Goal: Communication & Community: Answer question/provide support

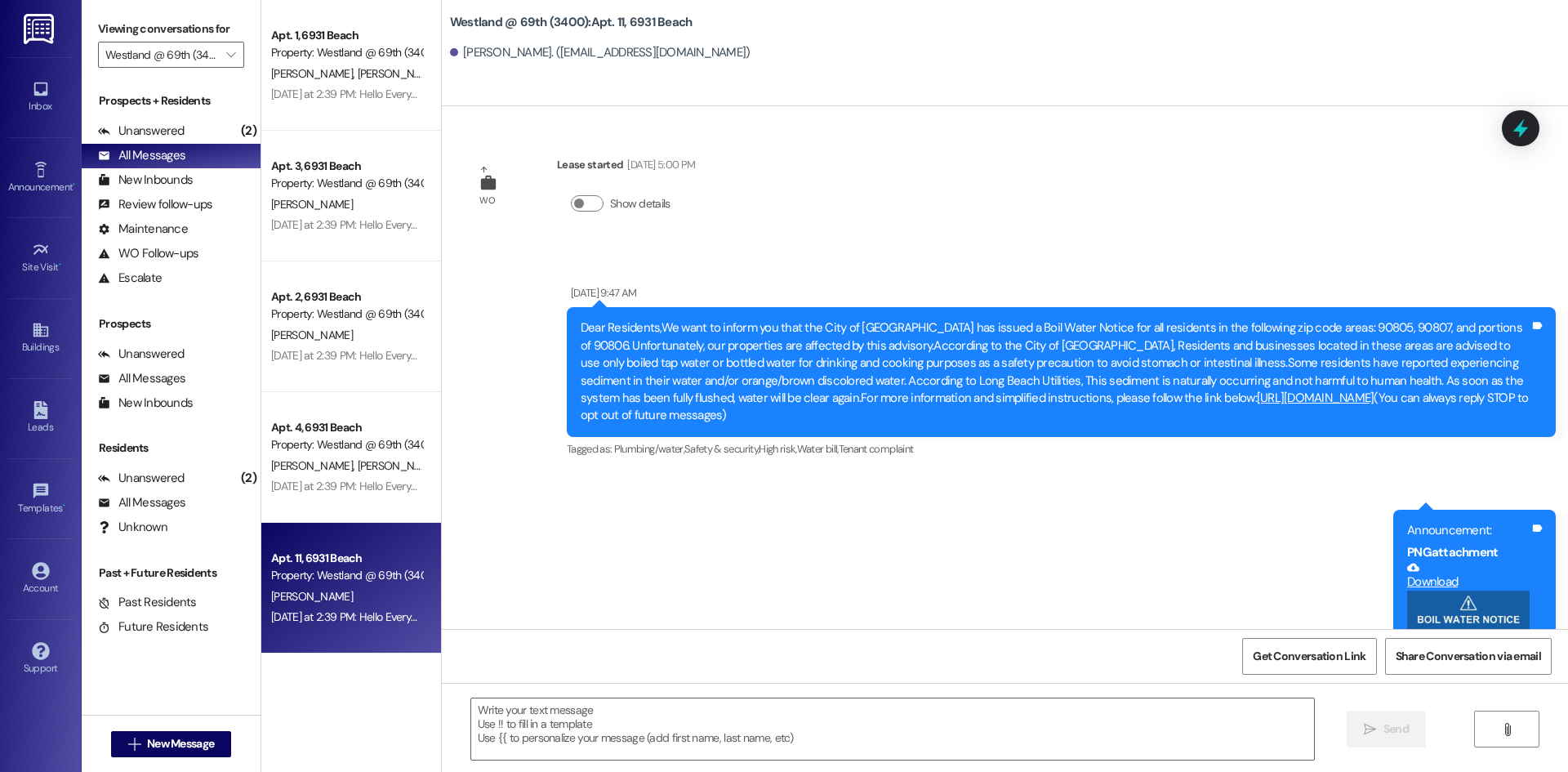
scroll to position [2889, 0]
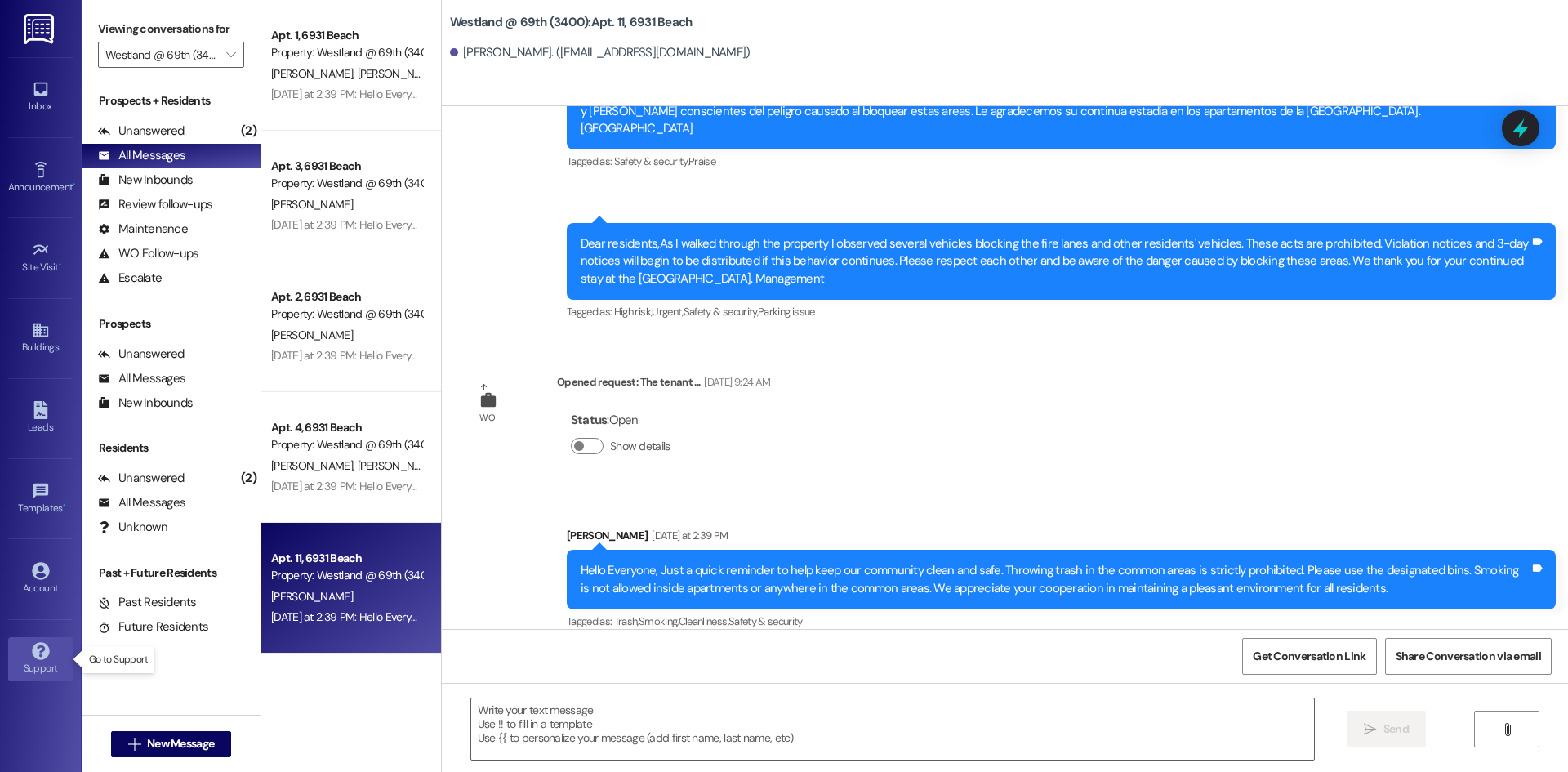
click at [49, 657] on link "Support" at bounding box center [41, 659] width 65 height 44
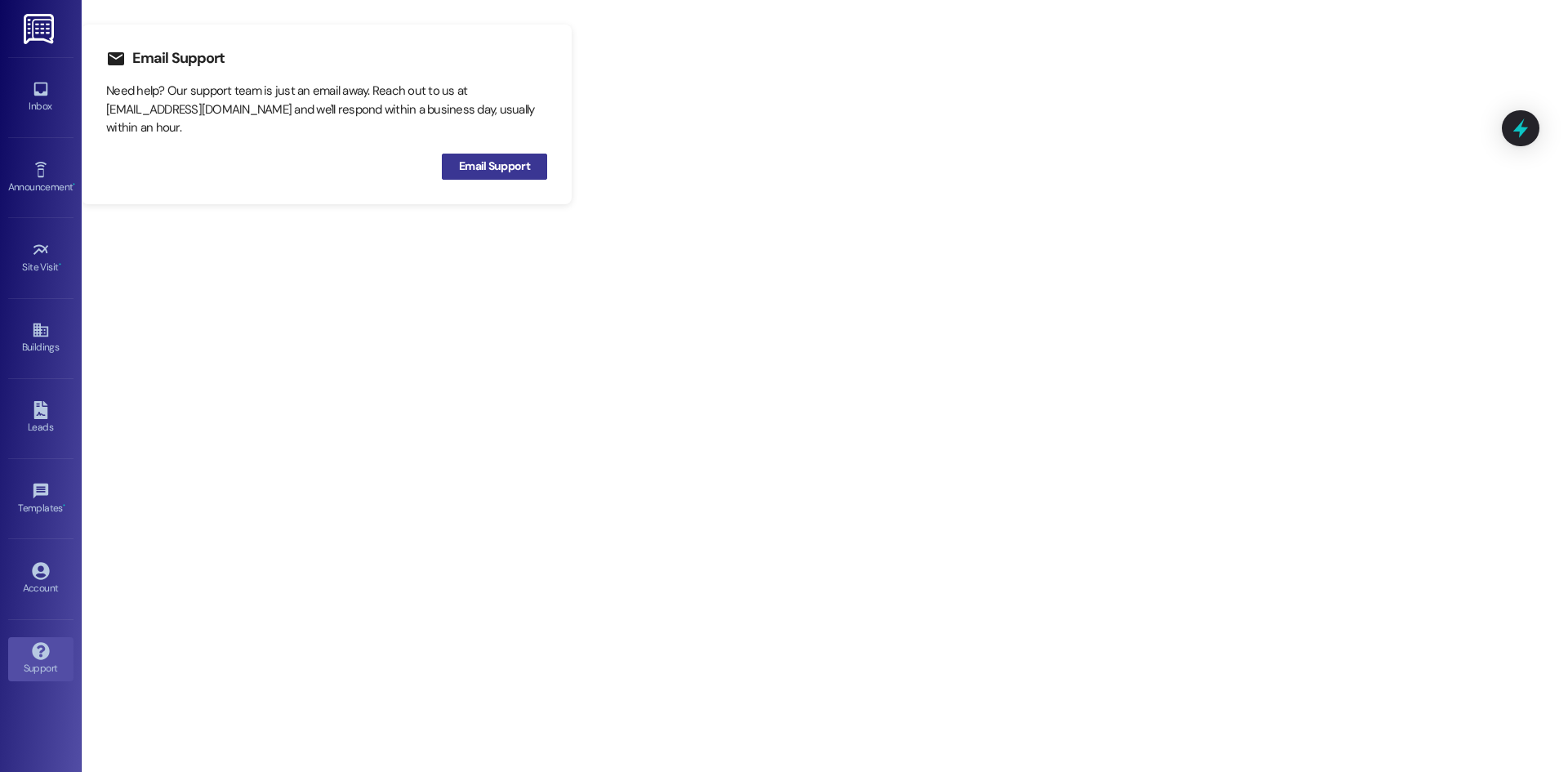
click at [504, 169] on span "Email Support" at bounding box center [494, 166] width 71 height 18
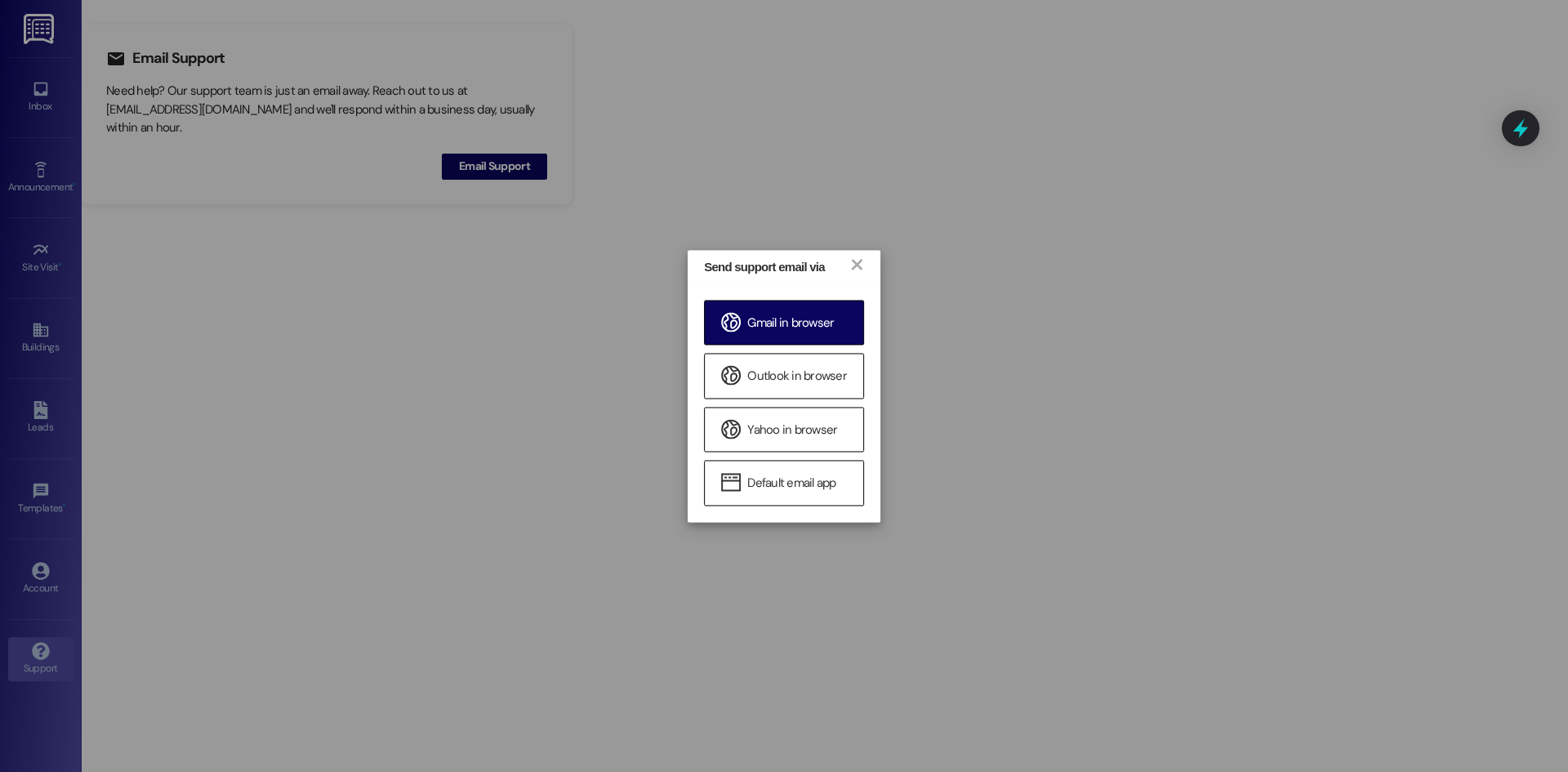
click at [790, 325] on span "Gmail in browser" at bounding box center [790, 323] width 86 height 18
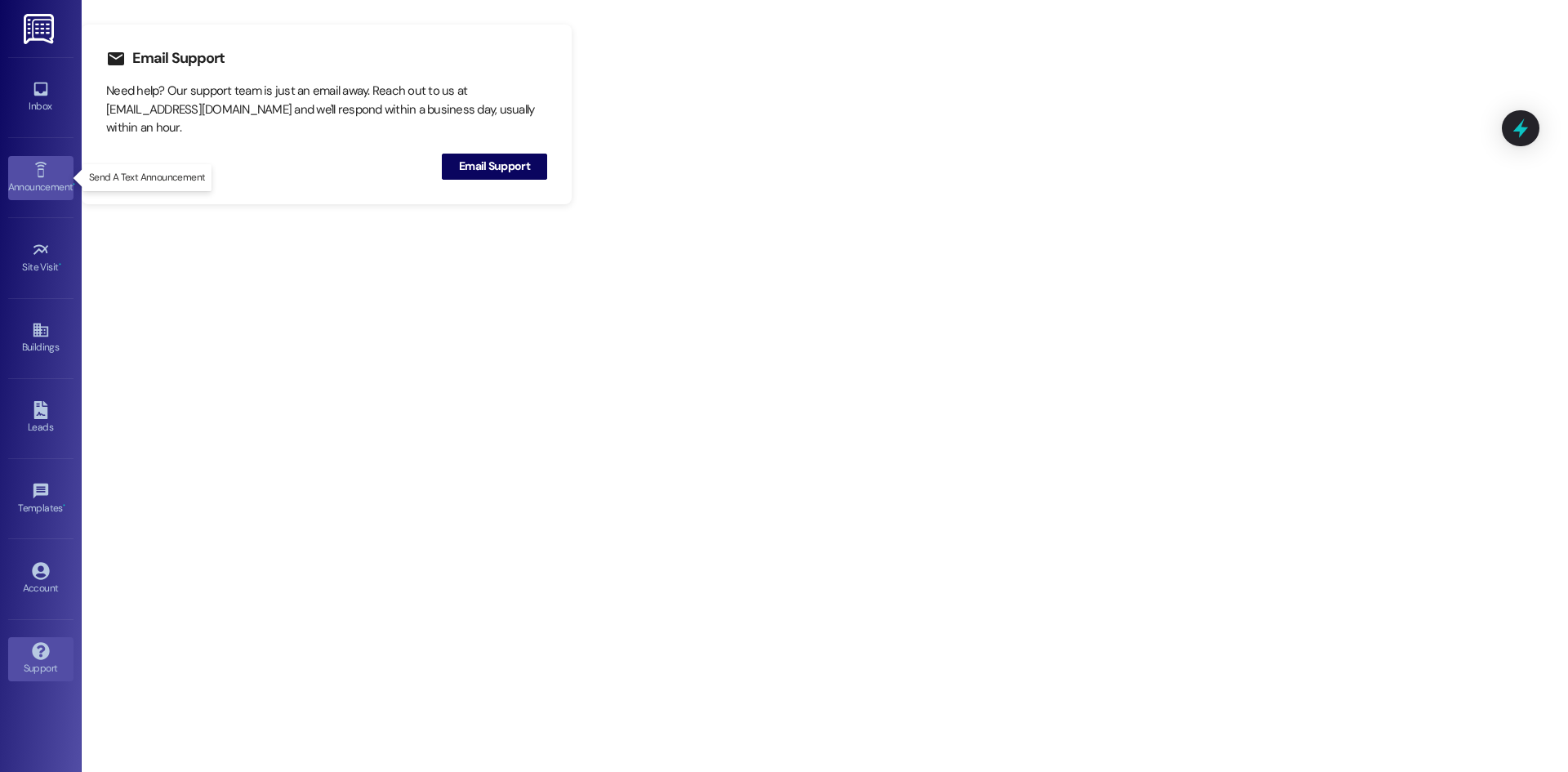
click at [52, 182] on div "Announcement •" at bounding box center [41, 187] width 82 height 17
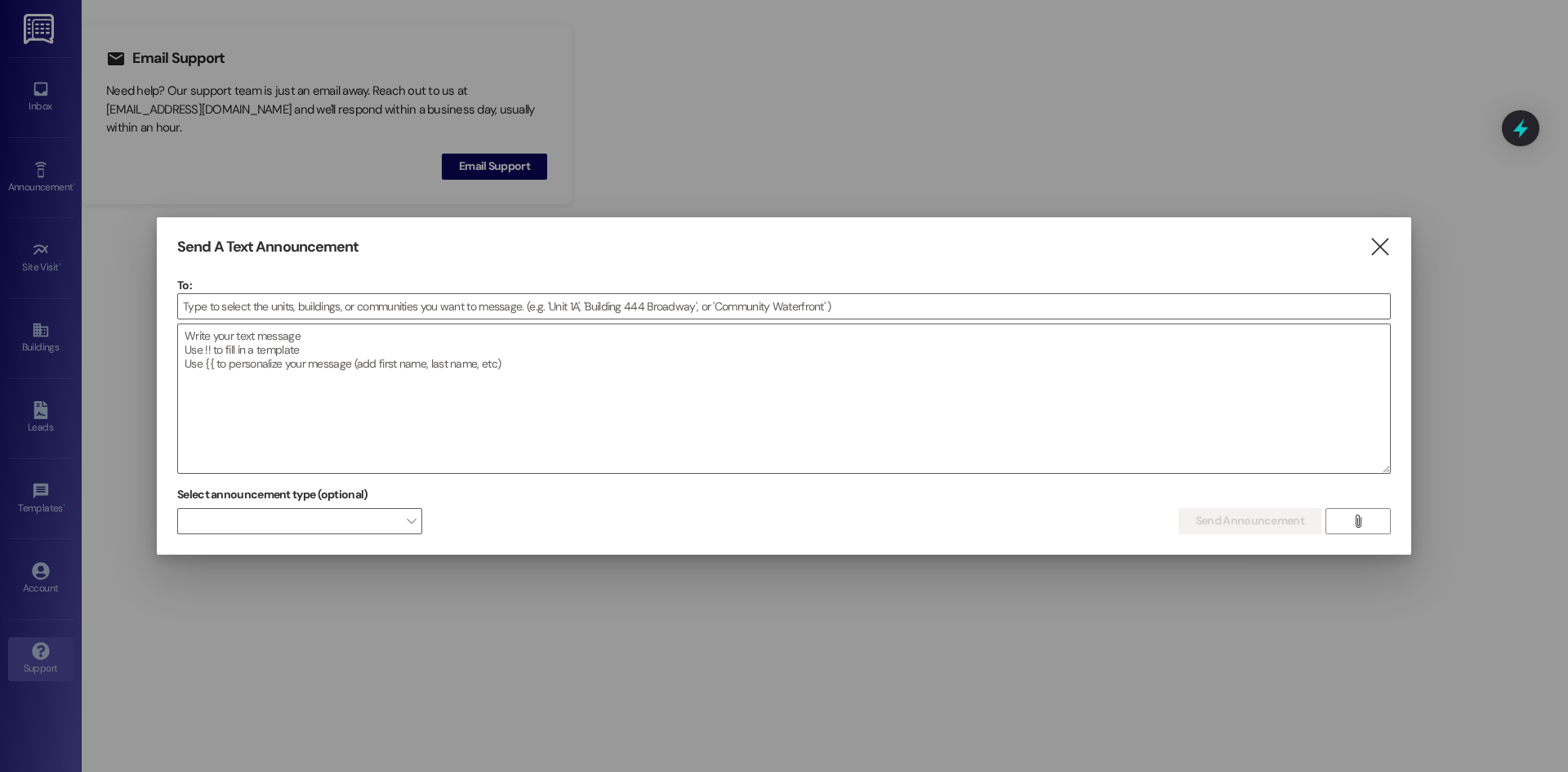
click at [95, 246] on div at bounding box center [784, 386] width 1568 height 772
click at [1395, 247] on div "Send A Text Announcement  To:  Drop image file here Select announcement type …" at bounding box center [783, 386] width 1254 height 337
click at [1385, 250] on icon "" at bounding box center [1380, 247] width 22 height 18
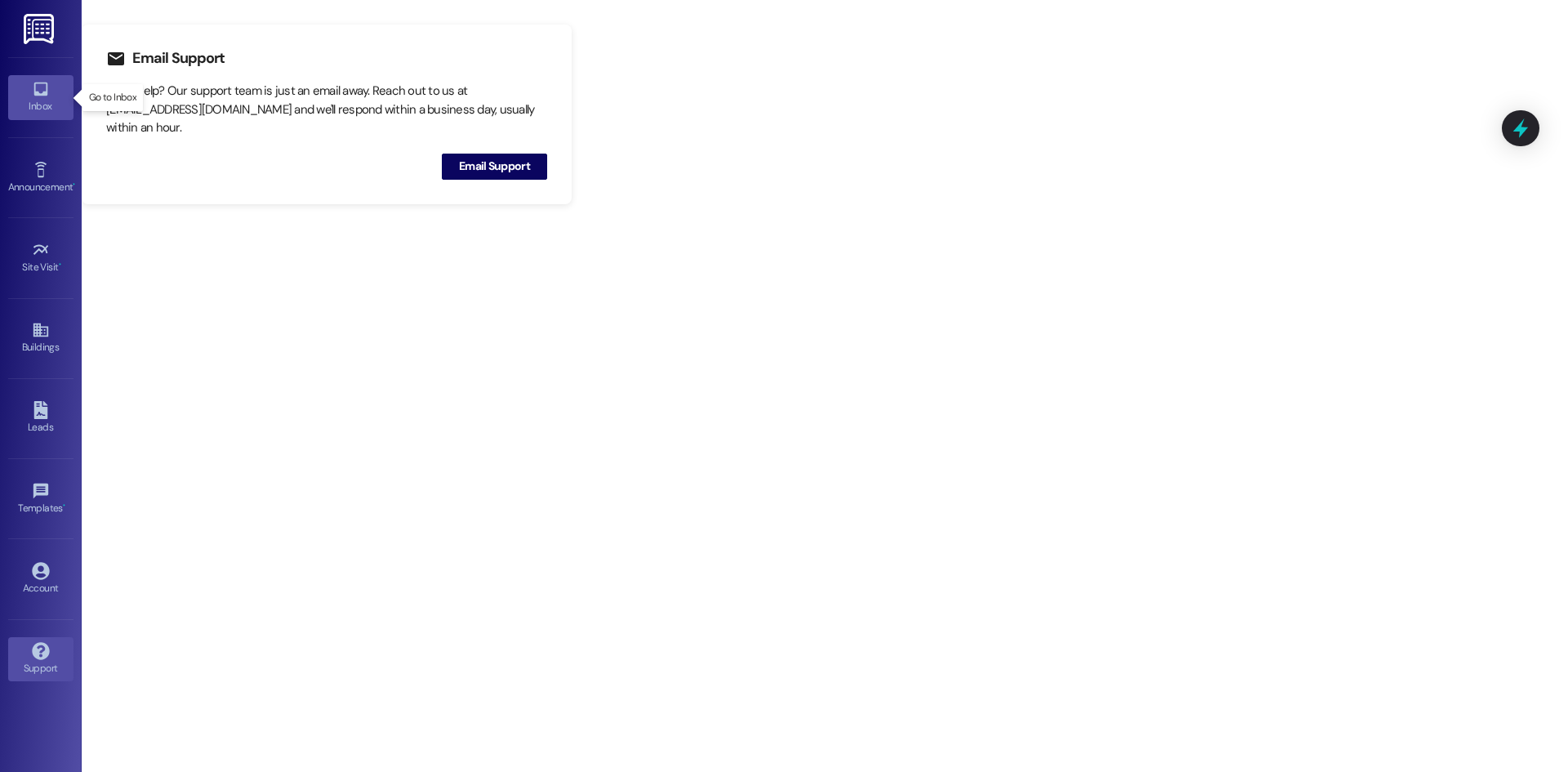
click at [45, 110] on div "Inbox" at bounding box center [41, 107] width 82 height 17
